Goal: Information Seeking & Learning: Learn about a topic

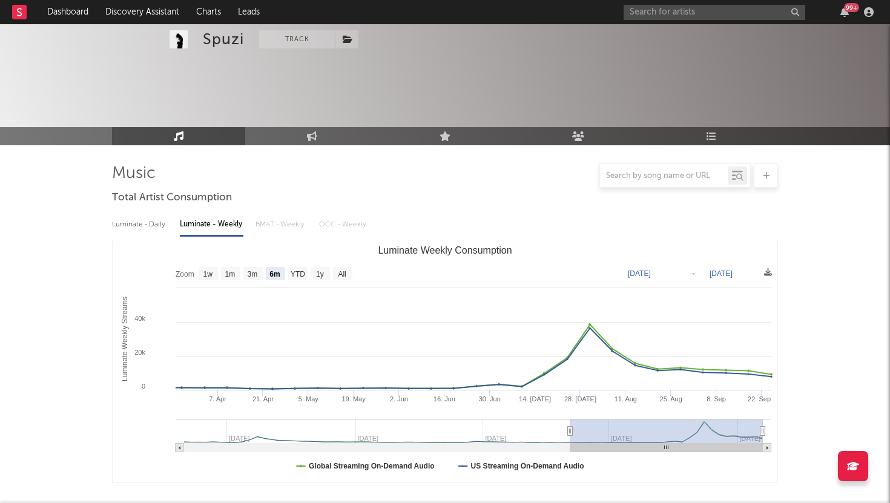
select select "6m"
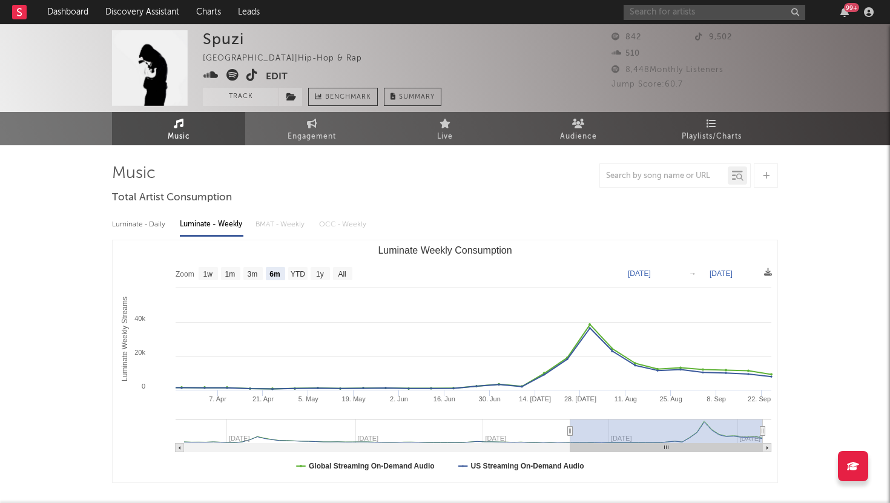
click at [726, 11] on input "text" at bounding box center [715, 12] width 182 height 15
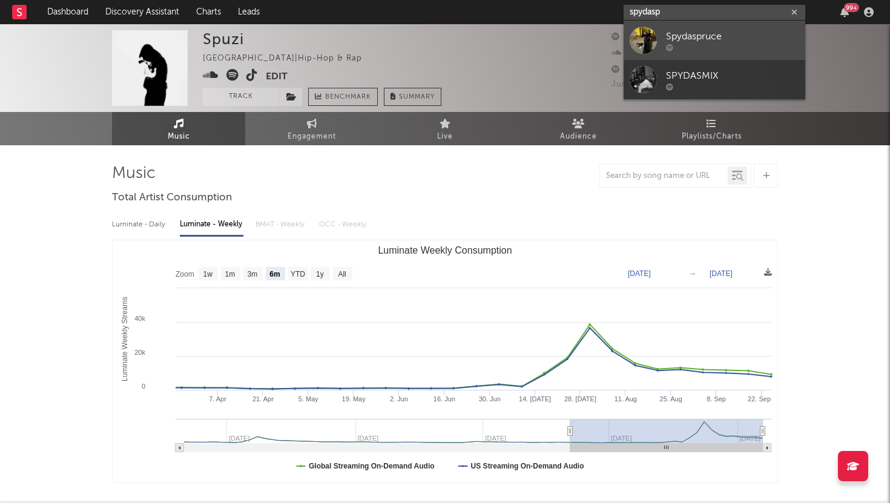
type input "spydasp"
click at [742, 34] on div "Spydaspruce" at bounding box center [732, 36] width 133 height 15
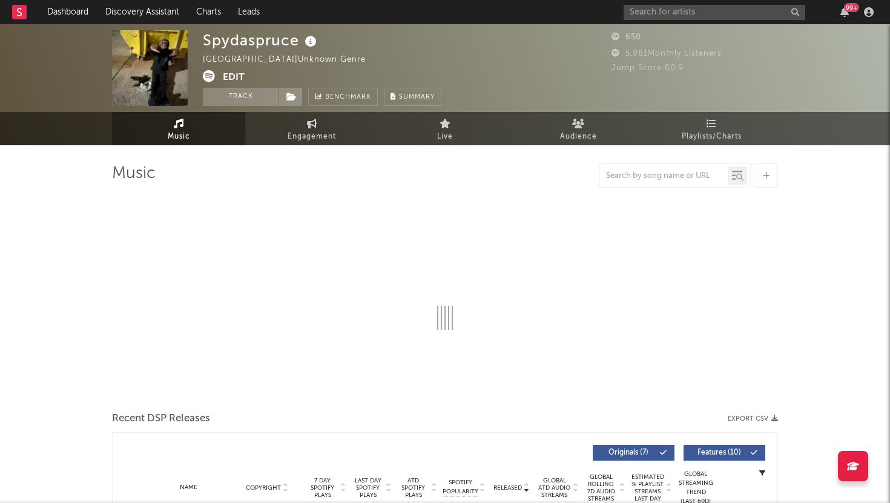
select select "1w"
